Goal: Use online tool/utility: Utilize a website feature to perform a specific function

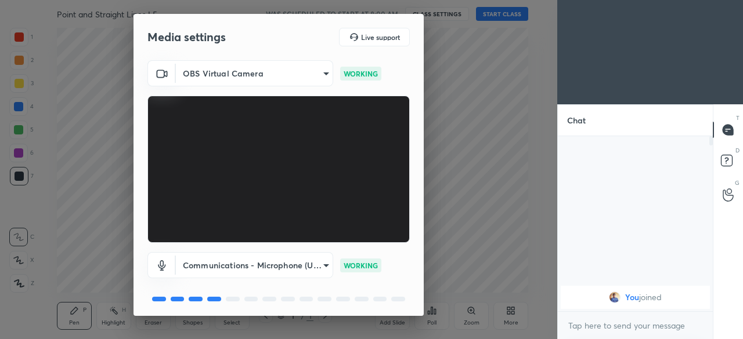
scroll to position [41, 0]
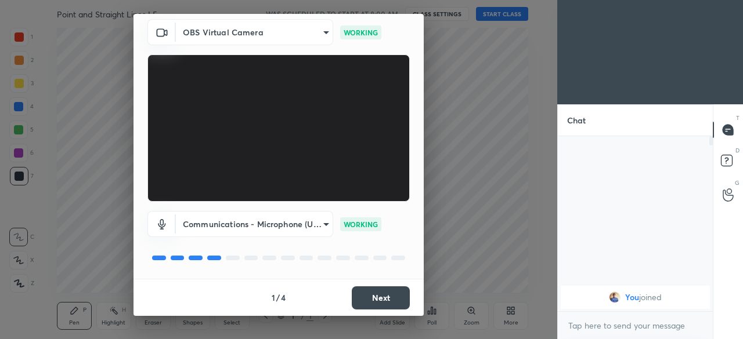
click at [377, 298] on button "Next" at bounding box center [381, 298] width 58 height 23
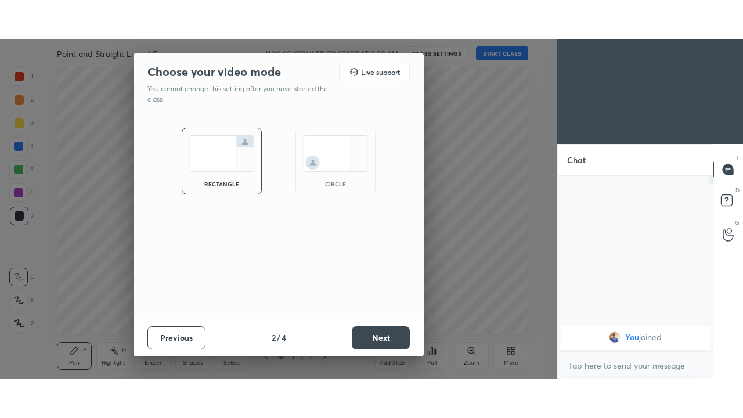
scroll to position [0, 0]
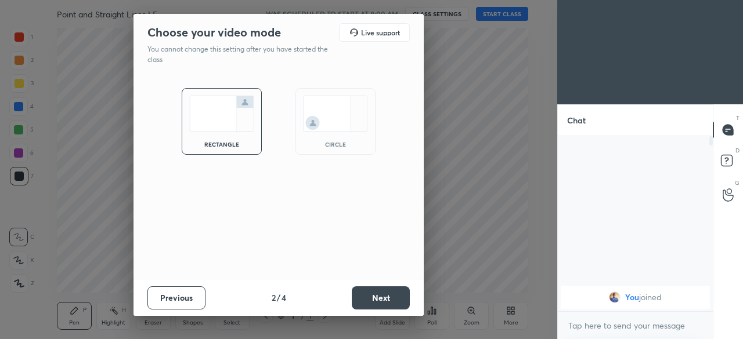
click at [379, 299] on button "Next" at bounding box center [381, 298] width 58 height 23
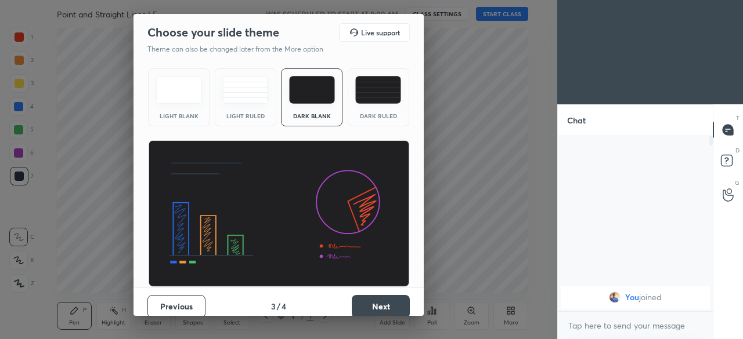
click at [376, 305] on button "Next" at bounding box center [381, 306] width 58 height 23
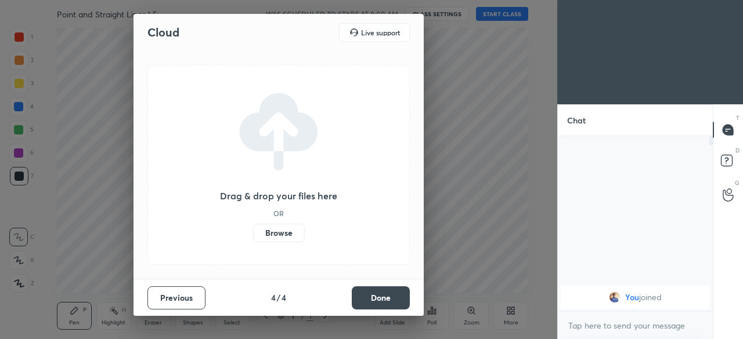
click at [378, 302] on button "Done" at bounding box center [381, 298] width 58 height 23
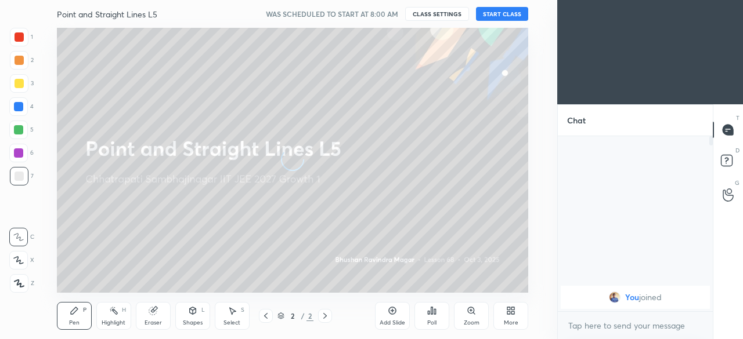
click at [500, 316] on div "More" at bounding box center [510, 316] width 35 height 28
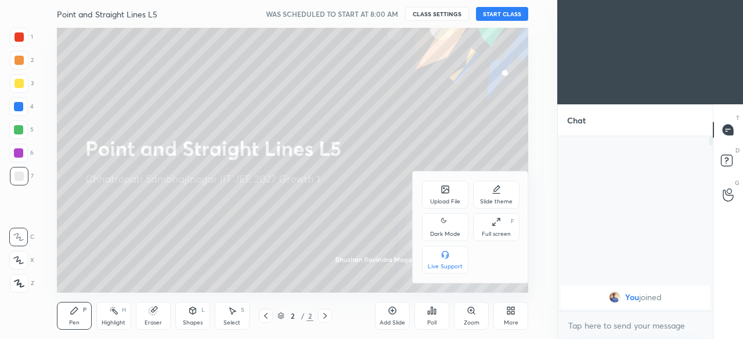
click at [448, 233] on div "Dark Mode" at bounding box center [445, 234] width 30 height 6
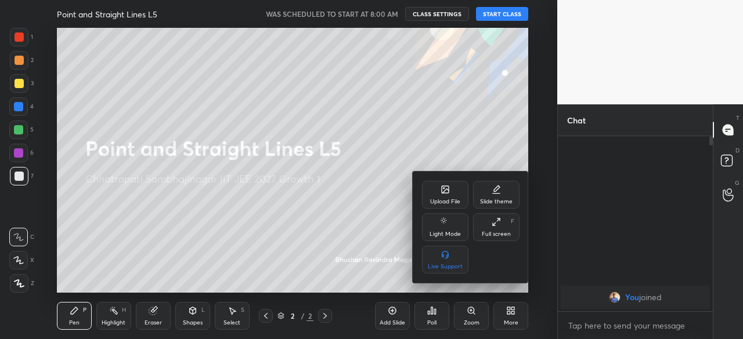
click at [494, 230] on div "Full screen F" at bounding box center [496, 227] width 46 height 28
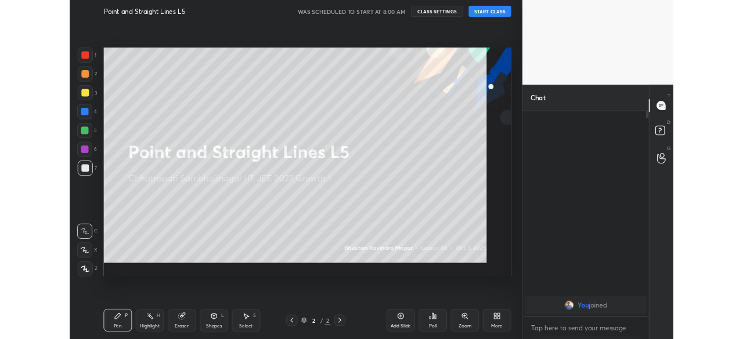
scroll to position [153, 151]
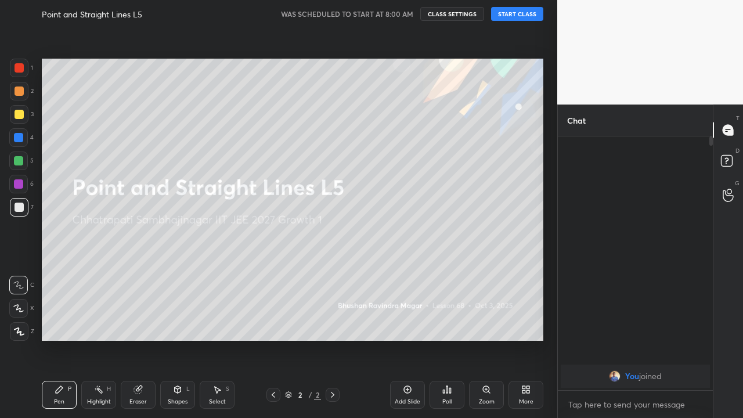
click at [410, 339] on icon at bounding box center [407, 389] width 9 height 9
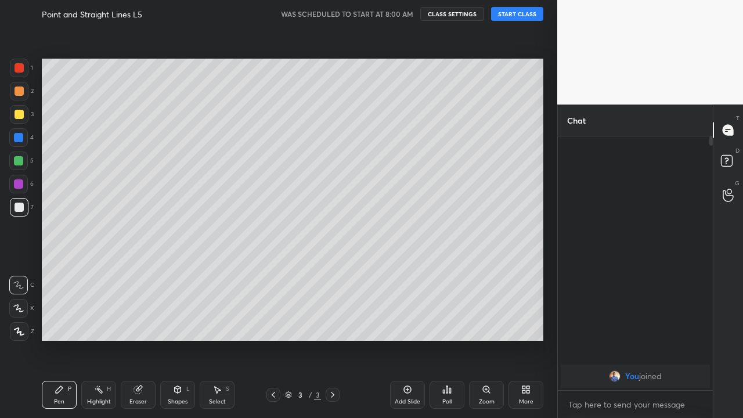
click at [517, 14] on button "START CLASS" at bounding box center [517, 14] width 52 height 14
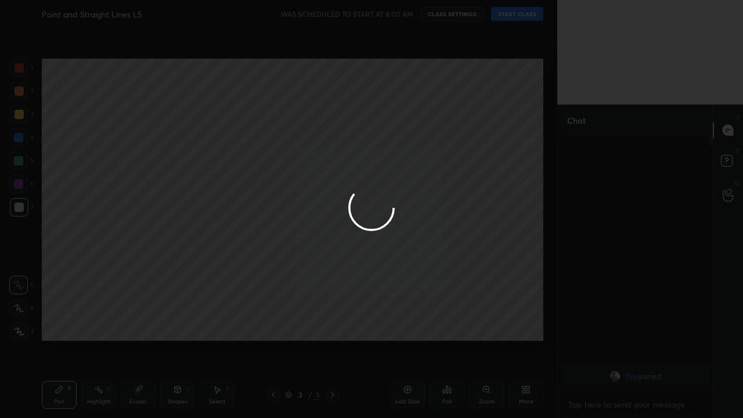
type textarea "x"
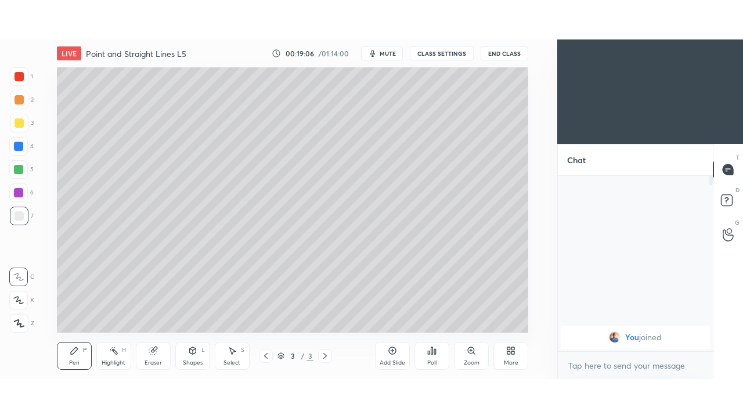
scroll to position [265, 511]
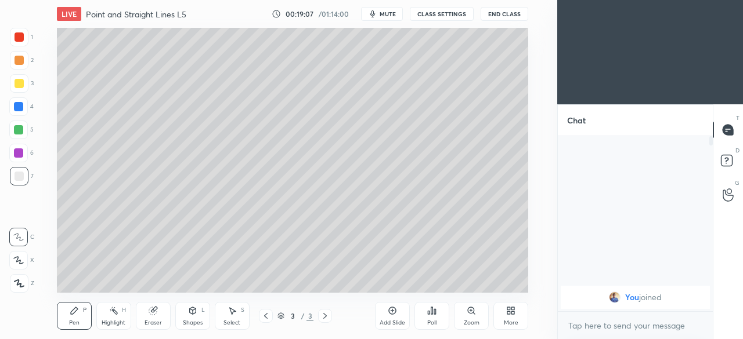
click at [506, 318] on div "More" at bounding box center [510, 316] width 35 height 28
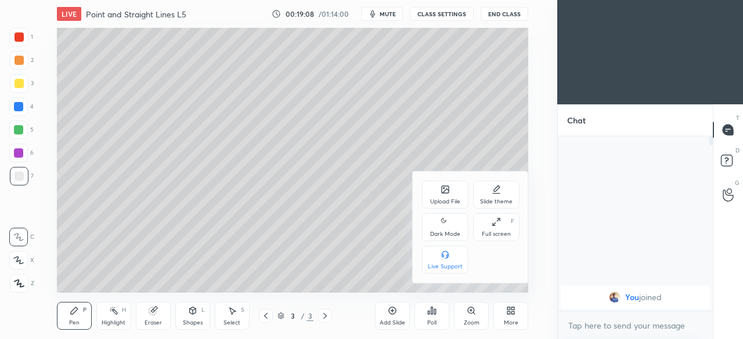
click at [445, 231] on div "Dark Mode" at bounding box center [445, 234] width 30 height 6
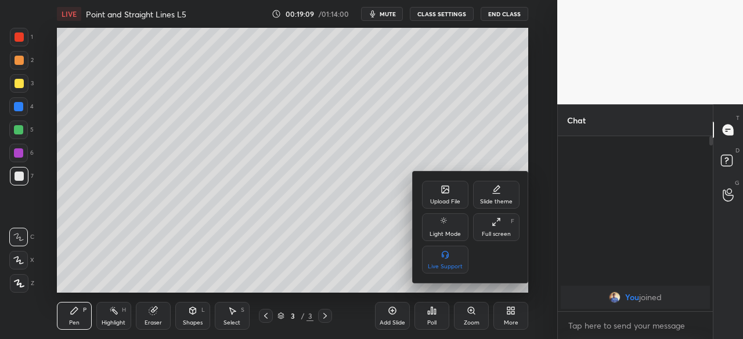
click at [491, 227] on div "Full screen F" at bounding box center [496, 227] width 46 height 28
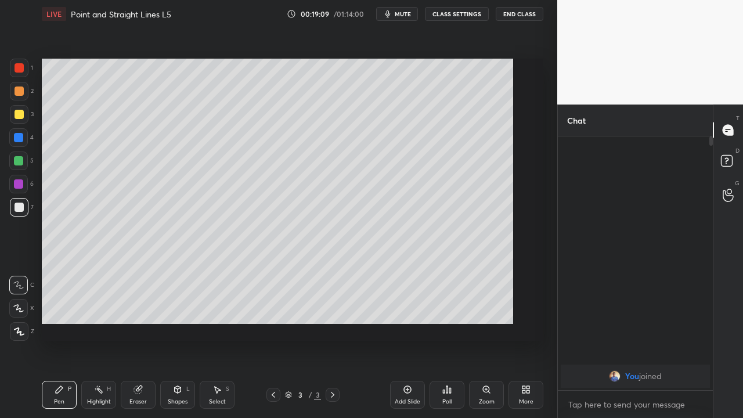
scroll to position [153, 151]
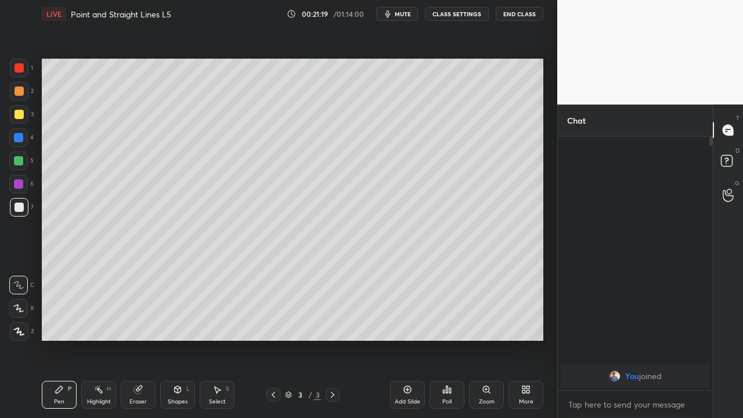
click at [143, 339] on div "Eraser" at bounding box center [138, 395] width 35 height 28
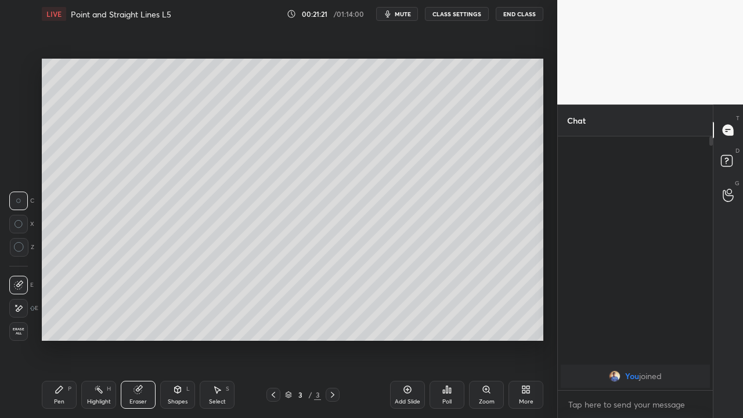
click at [66, 339] on div "Pen P" at bounding box center [59, 395] width 35 height 28
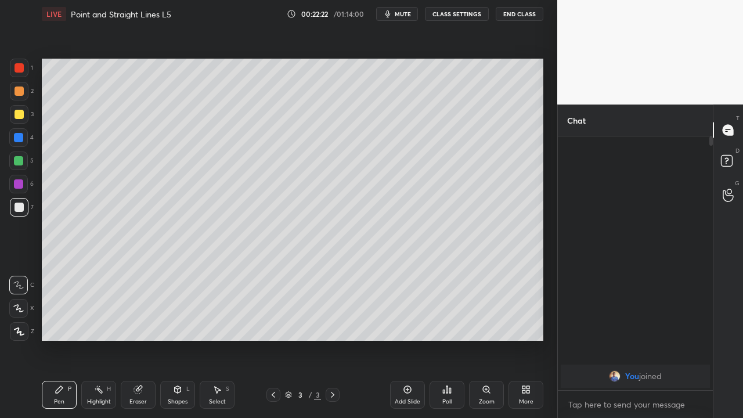
click at [145, 339] on div "Eraser" at bounding box center [138, 395] width 35 height 28
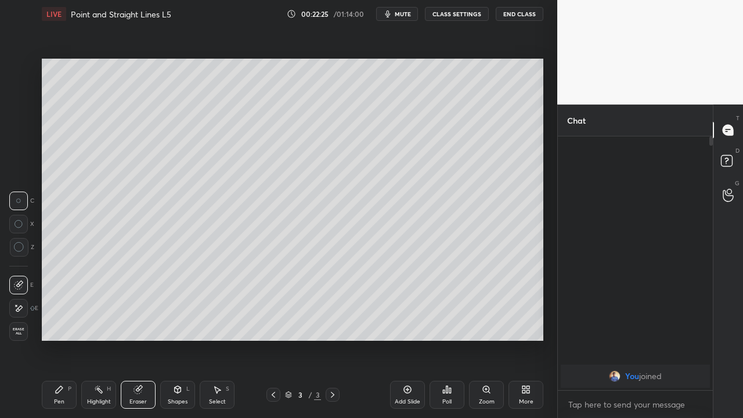
click at [64, 339] on div "Pen P" at bounding box center [59, 395] width 35 height 28
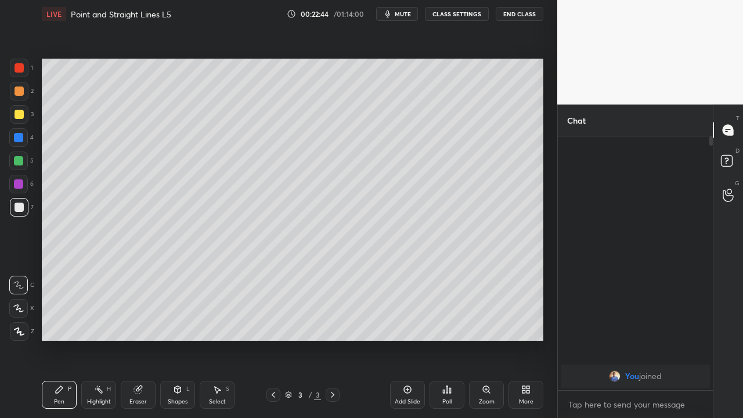
click at [136, 339] on div "Eraser" at bounding box center [138, 395] width 35 height 28
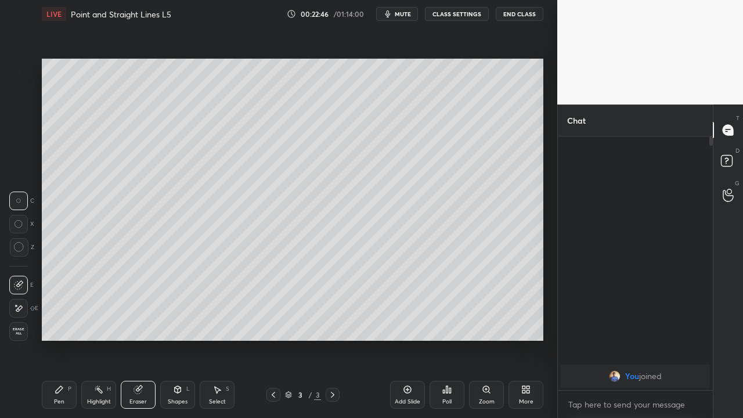
click at [218, 339] on div "Select S" at bounding box center [217, 395] width 35 height 28
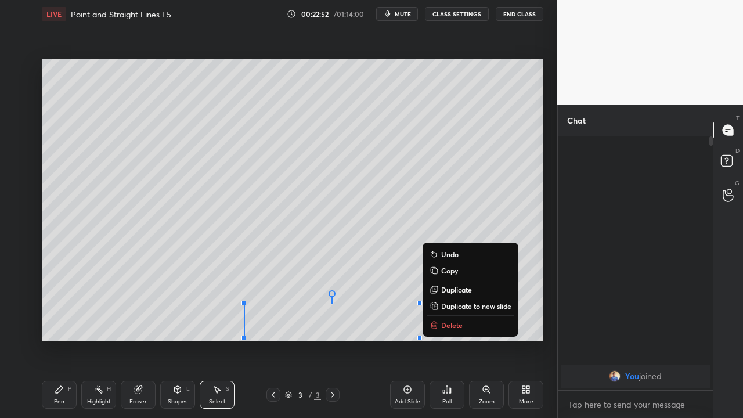
click at [208, 339] on div "0 ° Undo Copy Duplicate Duplicate to new slide Delete Setting up your live clas…" at bounding box center [292, 199] width 511 height 343
click at [64, 339] on div "Pen P" at bounding box center [59, 395] width 35 height 28
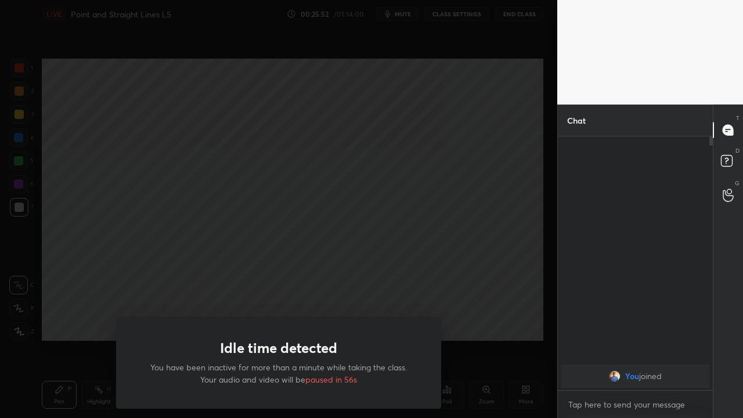
click at [57, 290] on div "Idle time detected You have been inactive for more than a minute while taking t…" at bounding box center [278, 209] width 557 height 418
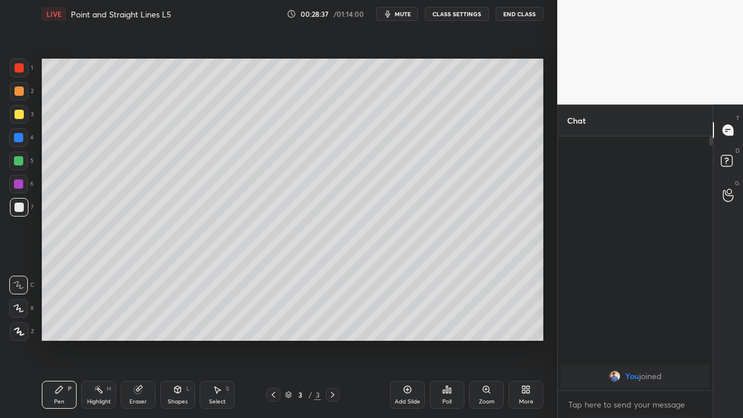
click at [216, 339] on div "Select S" at bounding box center [217, 395] width 35 height 28
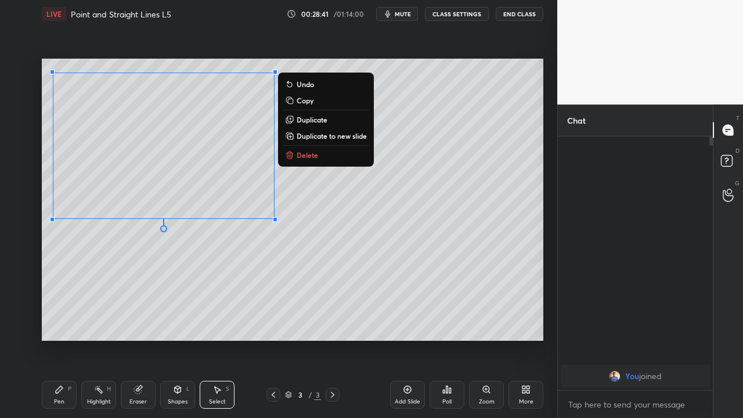
click at [295, 158] on button "Delete" at bounding box center [326, 155] width 86 height 14
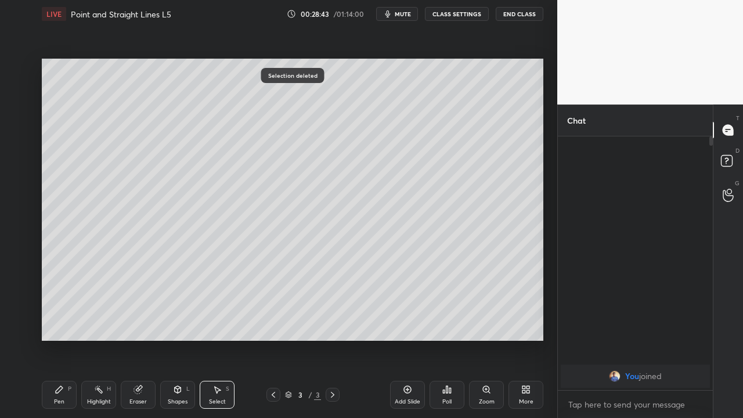
click at [62, 339] on icon at bounding box center [59, 389] width 9 height 9
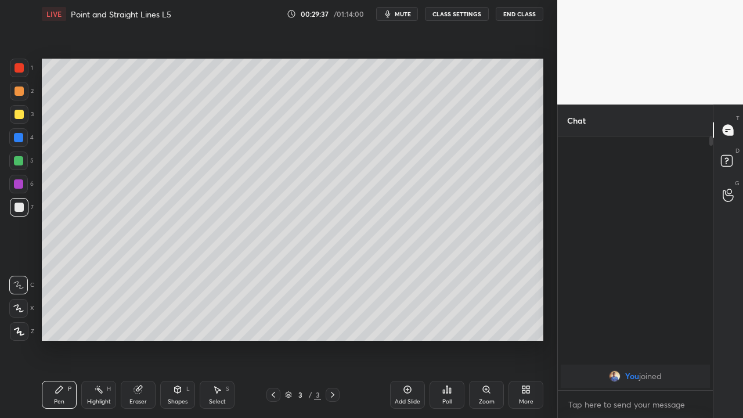
click at [401, 339] on div "Add Slide" at bounding box center [407, 395] width 35 height 28
click at [144, 339] on div "Eraser" at bounding box center [138, 395] width 35 height 28
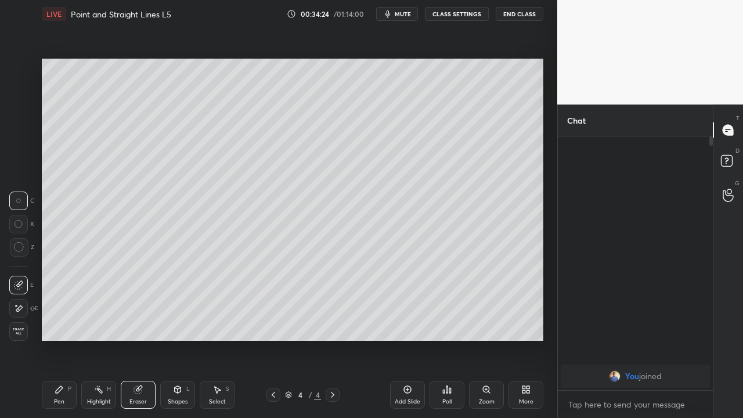
click at [61, 339] on icon at bounding box center [59, 389] width 9 height 9
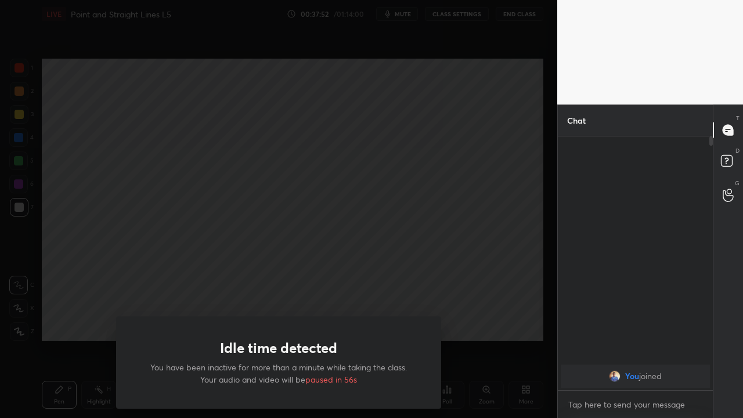
click at [52, 279] on div "Idle time detected You have been inactive for more than a minute while taking t…" at bounding box center [278, 209] width 557 height 418
click at [197, 296] on div "Idle time detected You have been inactive for more than a minute while taking t…" at bounding box center [278, 209] width 557 height 418
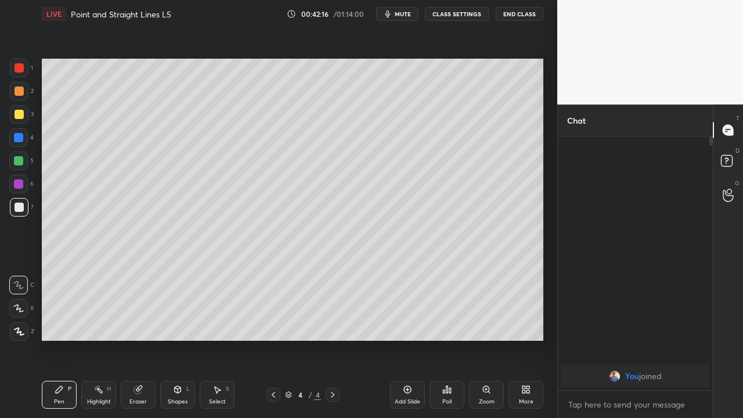
click at [403, 339] on div "Add Slide" at bounding box center [407, 402] width 26 height 6
click at [273, 339] on icon at bounding box center [273, 394] width 9 height 9
click at [332, 339] on icon at bounding box center [332, 395] width 3 height 6
click at [273, 339] on icon at bounding box center [273, 395] width 3 height 6
click at [332, 339] on icon at bounding box center [332, 394] width 9 height 9
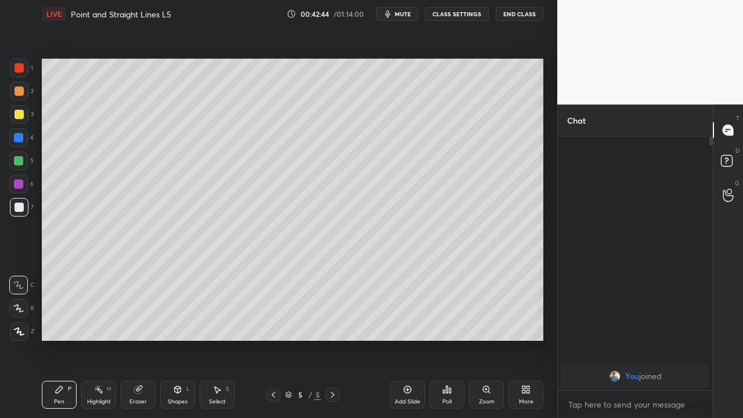
click at [272, 339] on icon at bounding box center [273, 394] width 9 height 9
click at [334, 339] on icon at bounding box center [332, 394] width 9 height 9
click at [273, 339] on icon at bounding box center [273, 394] width 9 height 9
click at [327, 339] on div at bounding box center [332, 395] width 14 height 14
click at [137, 339] on icon at bounding box center [138, 390] width 8 height 8
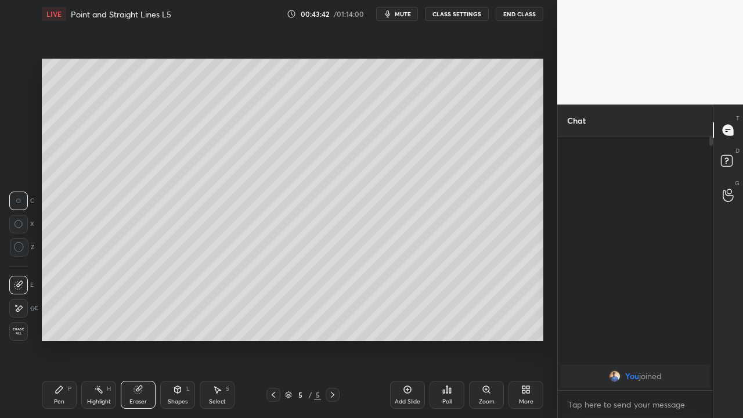
click at [59, 339] on div "Pen P" at bounding box center [59, 395] width 35 height 28
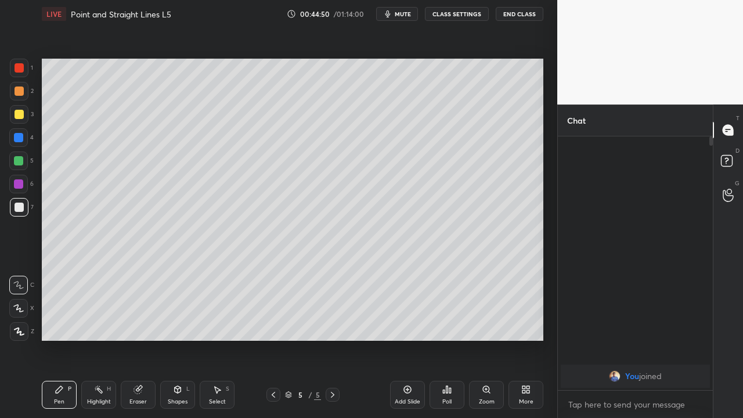
click at [141, 339] on icon at bounding box center [137, 389] width 9 height 9
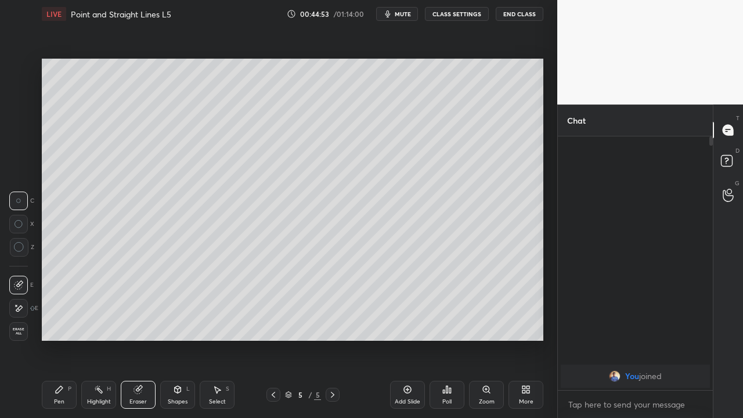
click at [64, 339] on div "Pen P" at bounding box center [59, 395] width 35 height 28
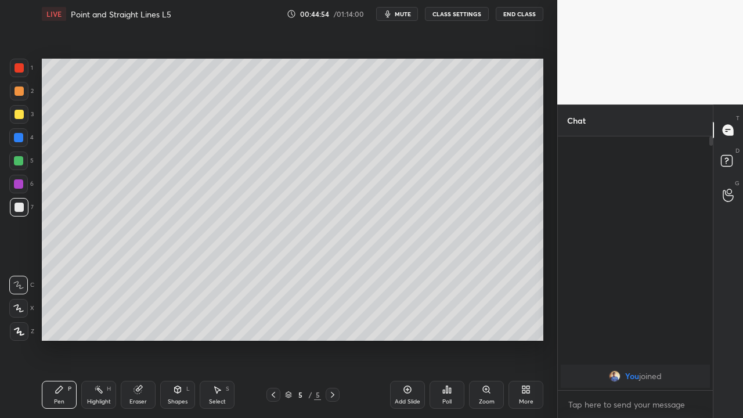
click at [103, 339] on div "Highlight" at bounding box center [99, 402] width 24 height 6
click at [141, 339] on icon at bounding box center [137, 389] width 9 height 9
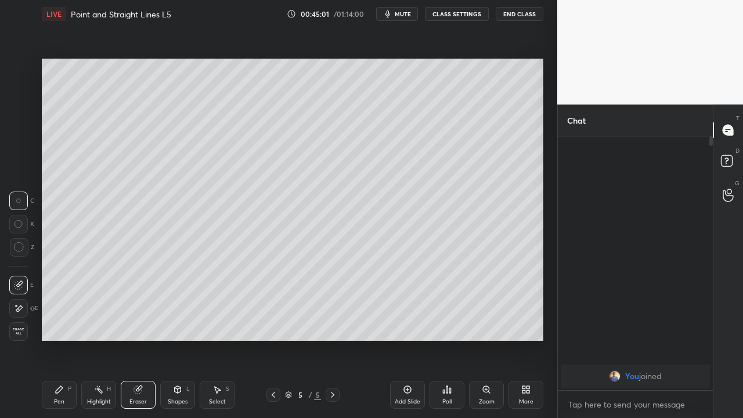
click at [62, 339] on div "Pen" at bounding box center [59, 402] width 10 height 6
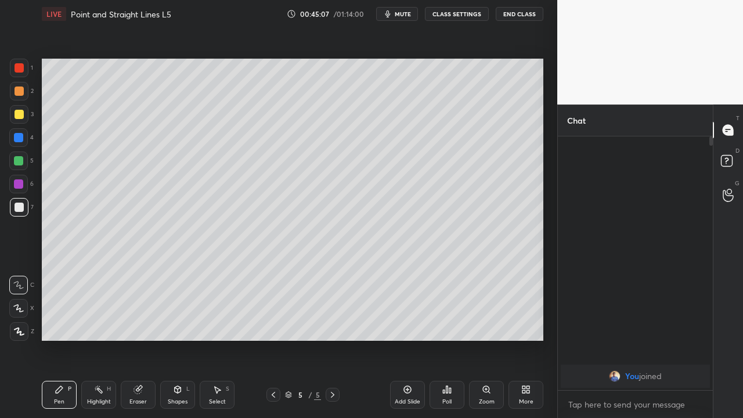
click at [273, 339] on icon at bounding box center [273, 394] width 9 height 9
click at [332, 339] on icon at bounding box center [332, 394] width 9 height 9
click at [273, 339] on icon at bounding box center [273, 394] width 9 height 9
click at [332, 339] on icon at bounding box center [332, 394] width 9 height 9
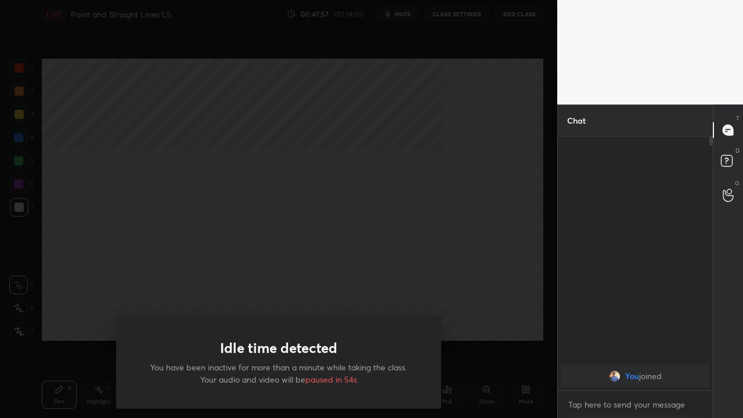
click at [52, 332] on div "Idle time detected You have been inactive for more than a minute while taking t…" at bounding box center [278, 209] width 557 height 418
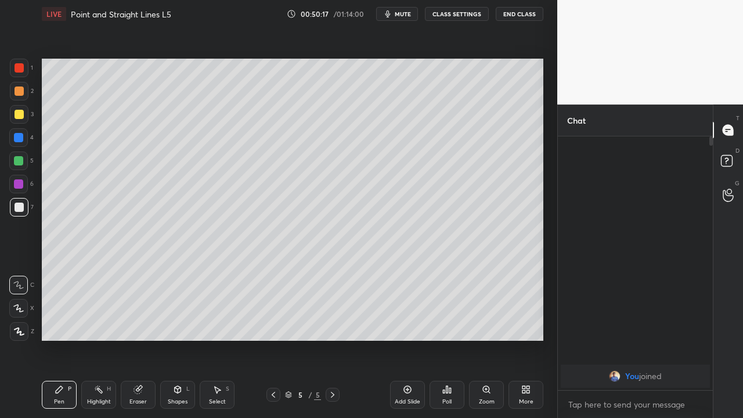
click at [408, 339] on div "Add Slide" at bounding box center [407, 395] width 35 height 28
click at [273, 339] on icon at bounding box center [273, 395] width 3 height 6
click at [272, 339] on icon at bounding box center [273, 394] width 9 height 9
click at [331, 339] on icon at bounding box center [332, 394] width 9 height 9
click at [331, 339] on icon at bounding box center [332, 395] width 3 height 6
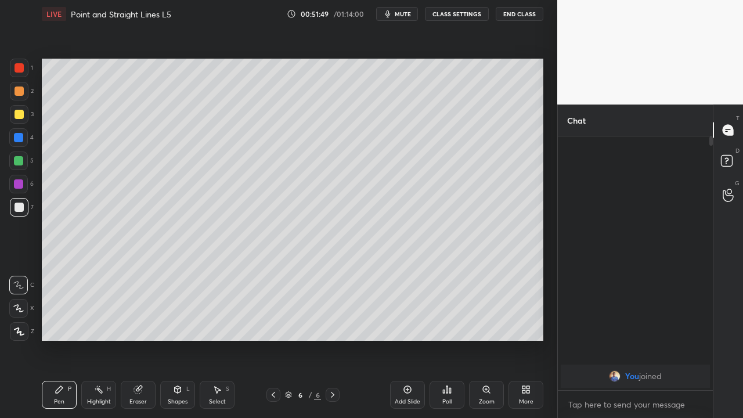
click at [270, 339] on div at bounding box center [273, 395] width 14 height 14
click at [332, 339] on icon at bounding box center [332, 394] width 9 height 9
click at [272, 339] on icon at bounding box center [273, 394] width 9 height 9
click at [331, 339] on icon at bounding box center [332, 394] width 9 height 9
click at [136, 339] on icon at bounding box center [138, 390] width 8 height 8
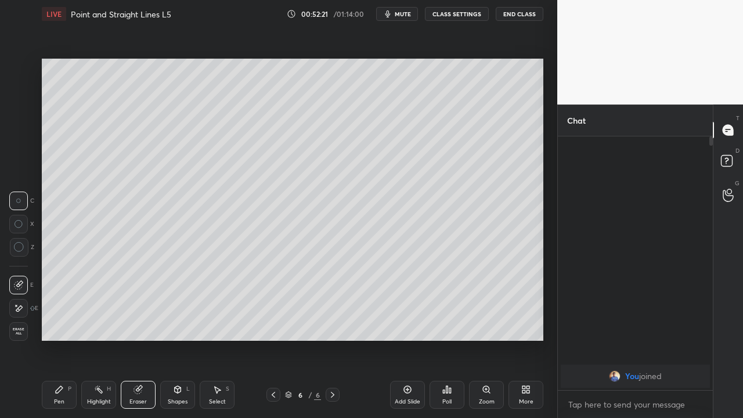
click at [66, 339] on div "Pen P" at bounding box center [59, 395] width 35 height 28
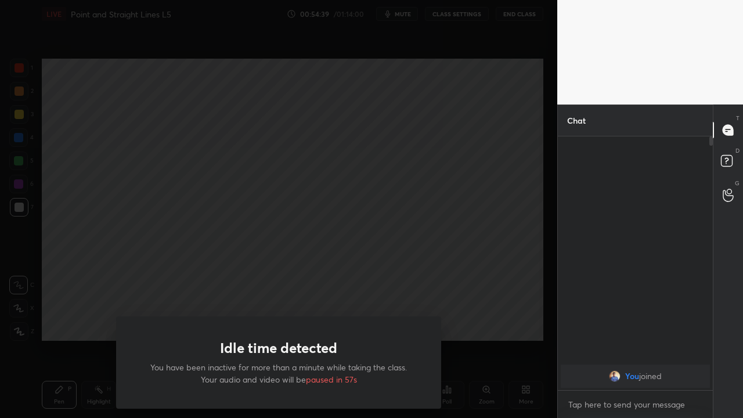
click at [60, 339] on div "Idle time detected You have been inactive for more than a minute while taking t…" at bounding box center [278, 209] width 557 height 418
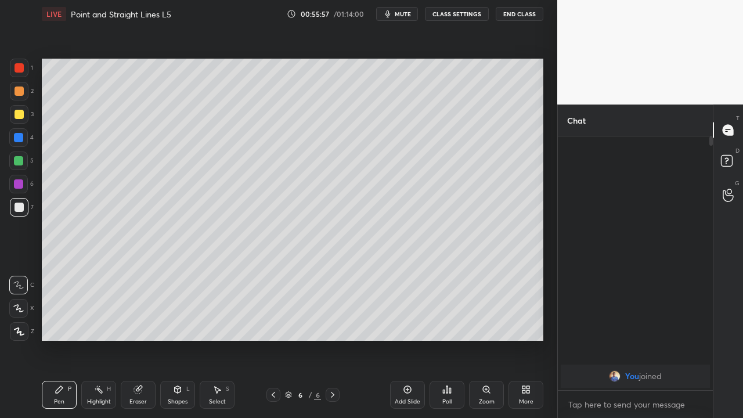
click at [403, 339] on div "Add Slide" at bounding box center [407, 395] width 35 height 28
click at [139, 339] on icon at bounding box center [138, 390] width 8 height 8
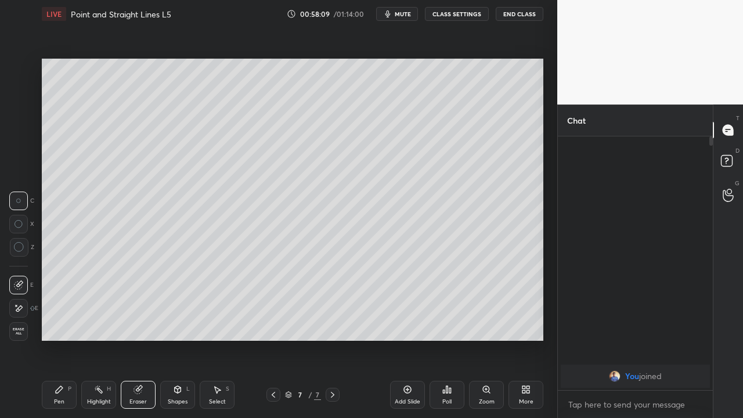
click at [63, 339] on div "Pen" at bounding box center [59, 402] width 10 height 6
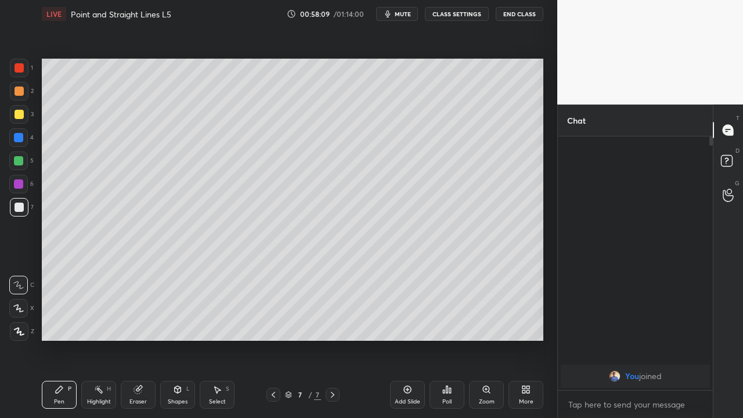
click at [65, 339] on div "Pen P" at bounding box center [59, 395] width 35 height 28
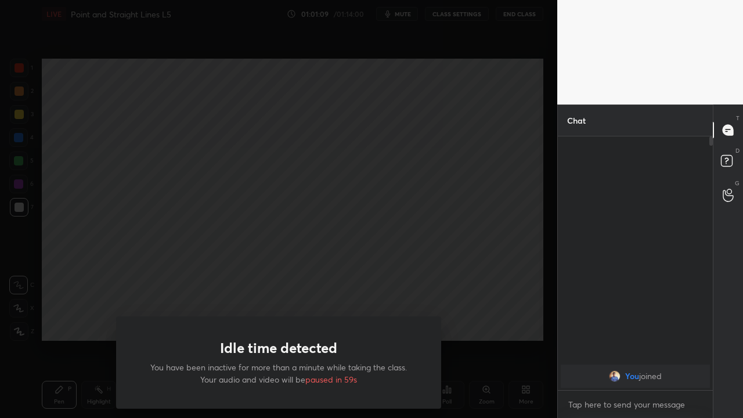
click at [51, 323] on div "Idle time detected You have been inactive for more than a minute while taking t…" at bounding box center [278, 209] width 557 height 418
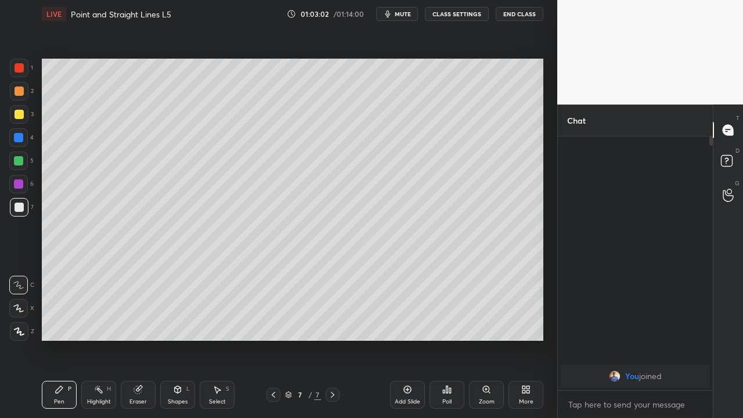
click at [405, 339] on div "Add Slide" at bounding box center [407, 395] width 35 height 28
click at [399, 339] on div "Add Slide" at bounding box center [407, 395] width 35 height 28
click at [136, 339] on icon at bounding box center [138, 390] width 8 height 8
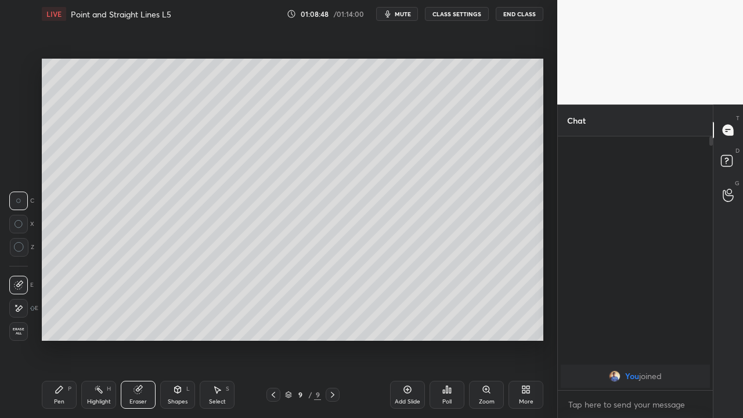
click at [57, 339] on icon at bounding box center [59, 389] width 7 height 7
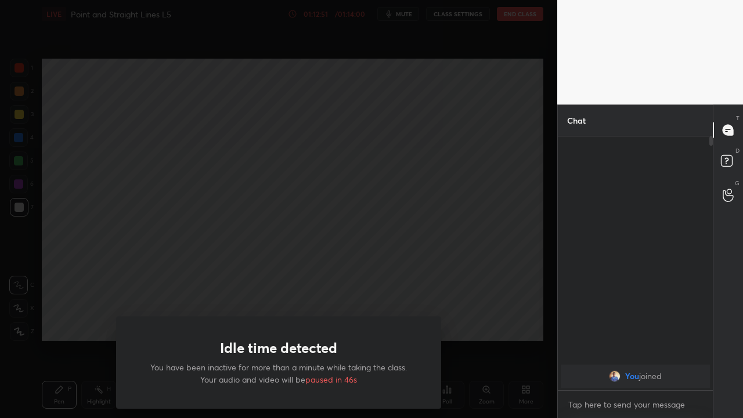
click at [70, 320] on div "Idle time detected You have been inactive for more than a minute while taking t…" at bounding box center [278, 209] width 557 height 418
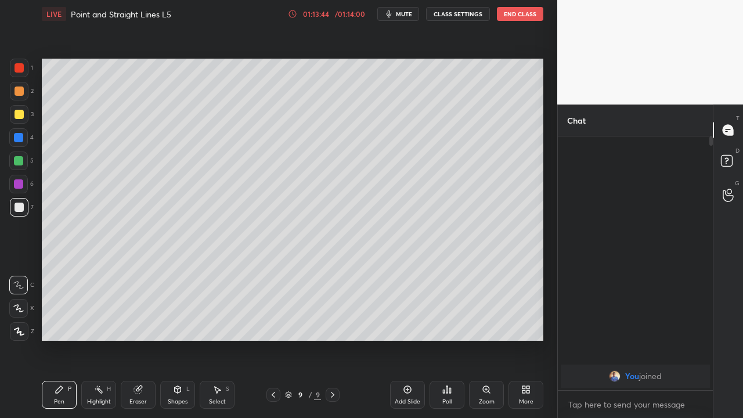
click at [524, 19] on button "End Class" at bounding box center [520, 14] width 46 height 14
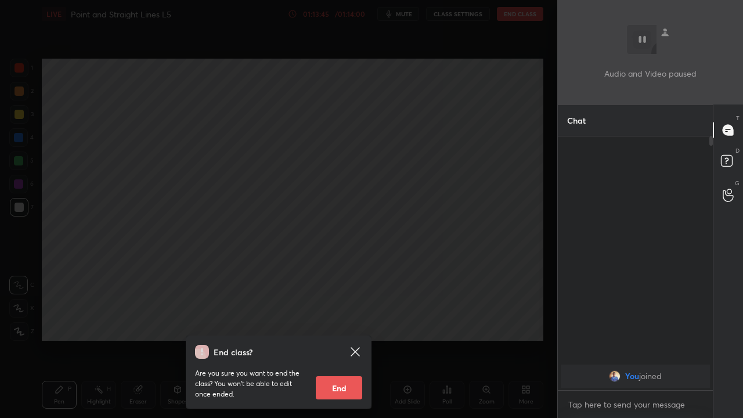
click at [348, 339] on button "End" at bounding box center [339, 387] width 46 height 23
type textarea "x"
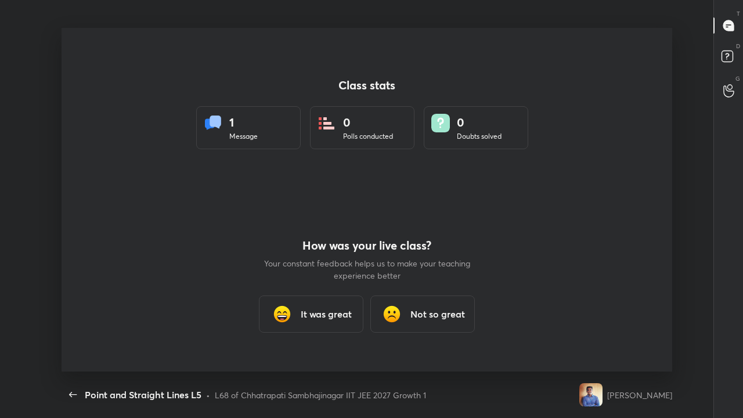
scroll to position [0, 0]
click at [79, 339] on icon "button" at bounding box center [73, 395] width 14 height 14
click at [71, 339] on icon "button" at bounding box center [73, 394] width 8 height 5
